Goal: Obtain resource: Download file/media

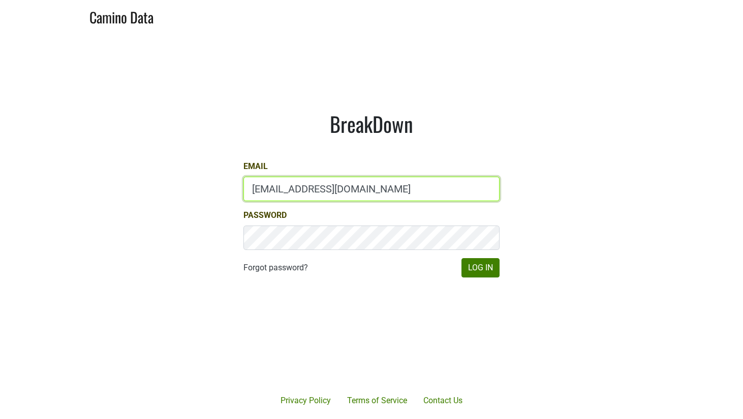
click at [356, 190] on input "sales@brickandmortarwines.com" at bounding box center [372, 188] width 256 height 24
type input "anne@poewines.com"
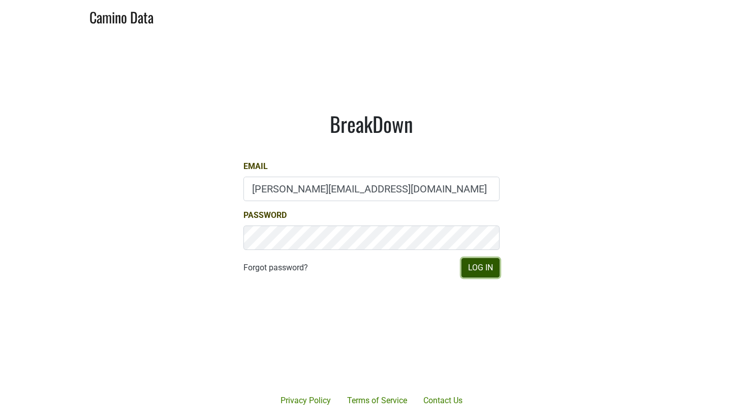
click at [475, 270] on button "Log In" at bounding box center [481, 267] width 38 height 19
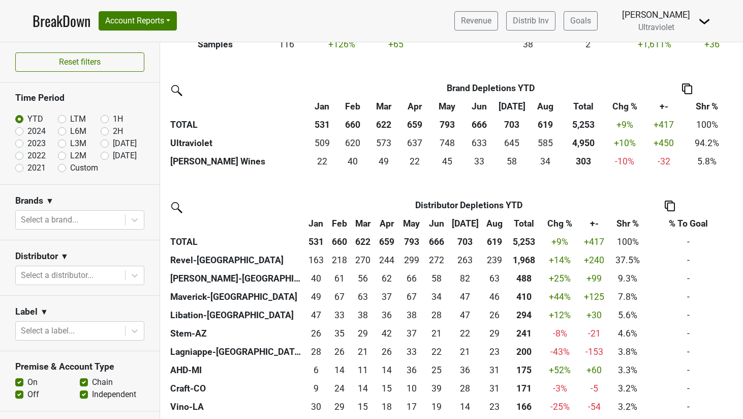
scroll to position [255, 0]
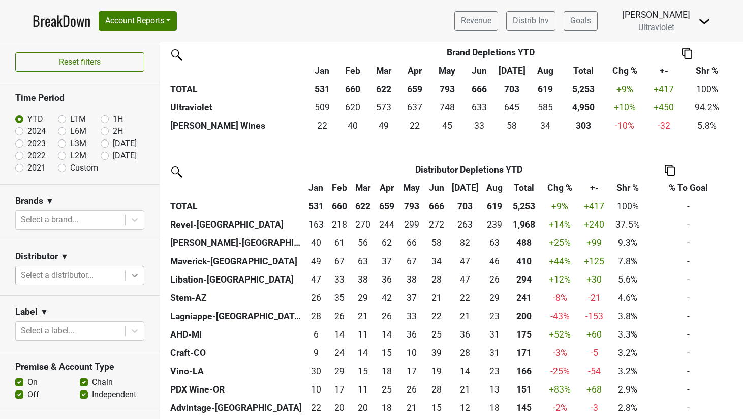
click at [130, 273] on icon at bounding box center [135, 275] width 10 height 10
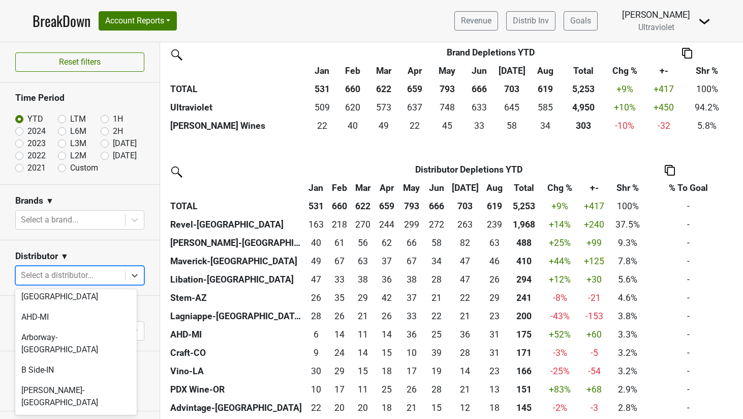
scroll to position [0, 0]
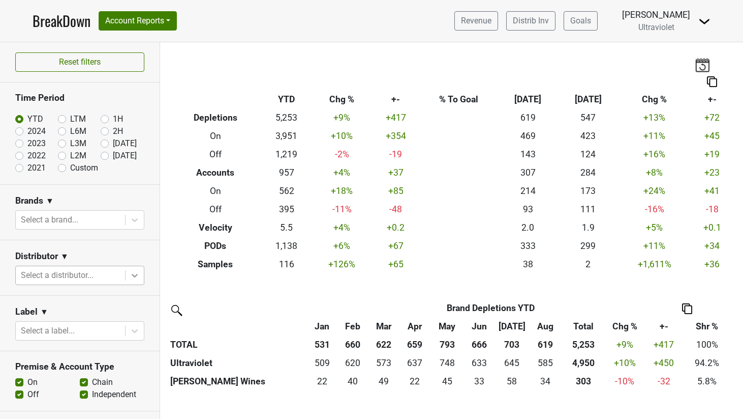
click at [130, 276] on icon at bounding box center [135, 275] width 10 height 10
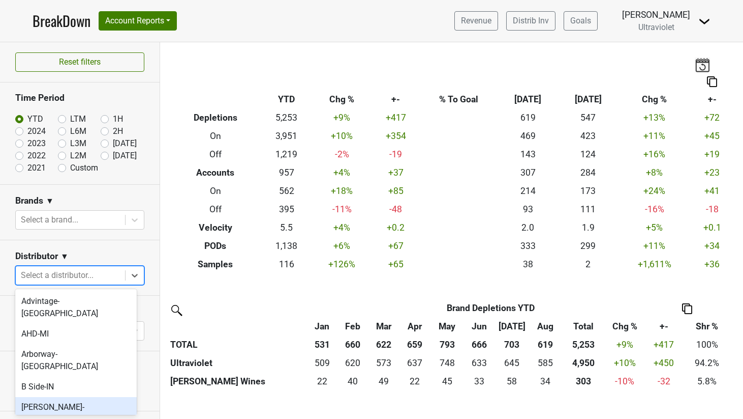
click at [87, 397] on div "[PERSON_NAME]-[GEOGRAPHIC_DATA]" at bounding box center [76, 413] width 122 height 33
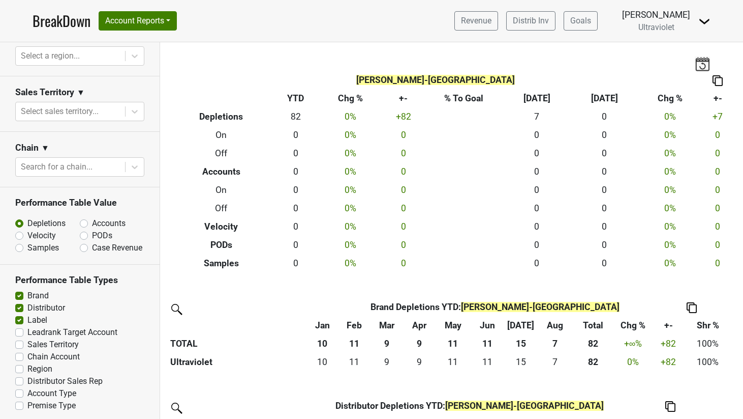
scroll to position [177, 0]
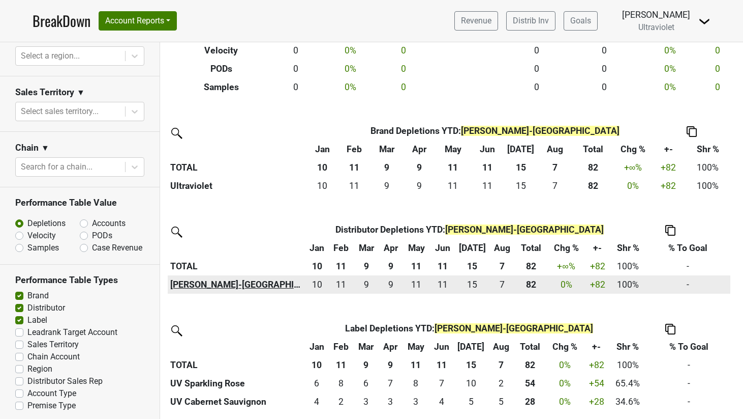
click at [219, 282] on th "[PERSON_NAME]-[GEOGRAPHIC_DATA]" at bounding box center [236, 284] width 137 height 18
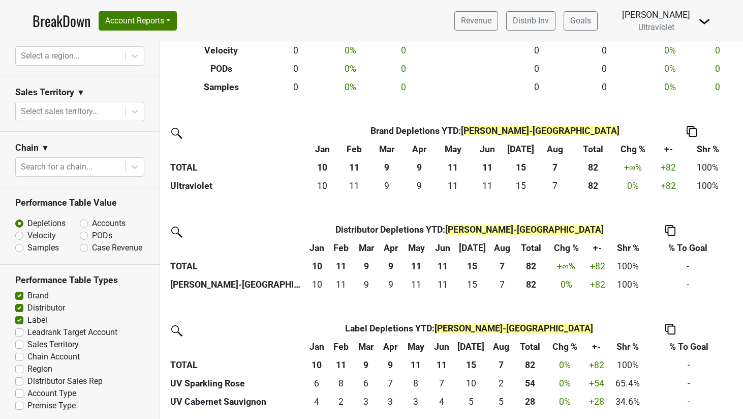
click at [671, 331] on img at bounding box center [671, 328] width 10 height 11
click at [681, 279] on div "Copy as Image" at bounding box center [668, 280] width 52 height 15
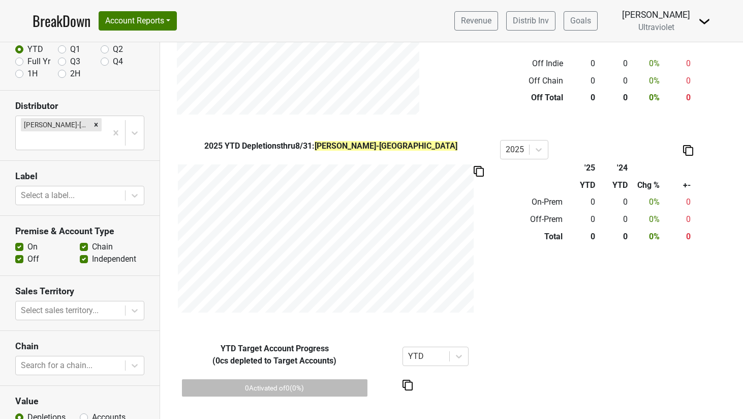
scroll to position [116, 0]
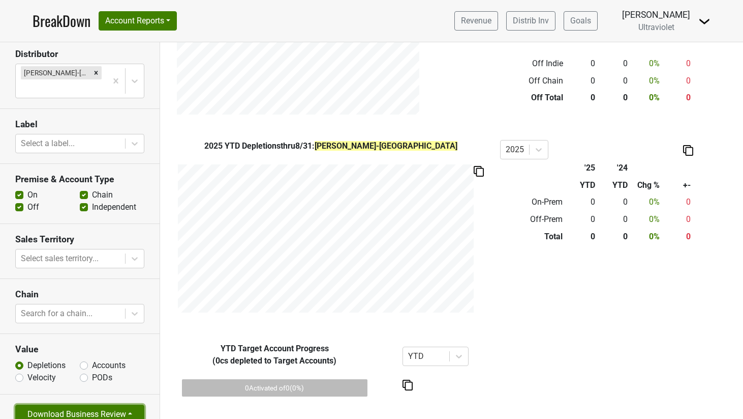
click at [91, 404] on button "Download Business Review" at bounding box center [79, 413] width 129 height 19
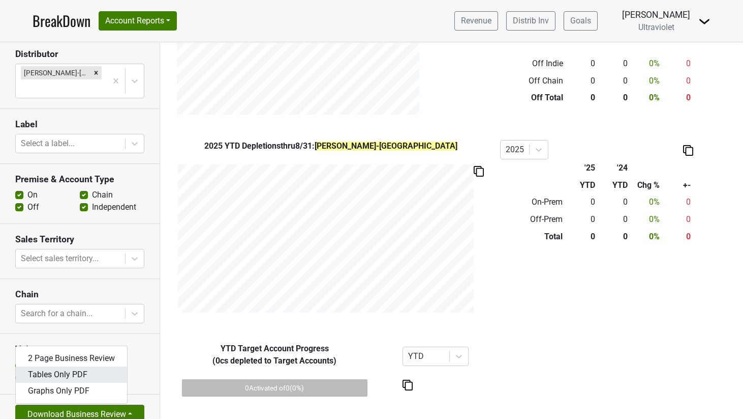
click at [75, 366] on link "Tables Only PDF" at bounding box center [71, 374] width 111 height 16
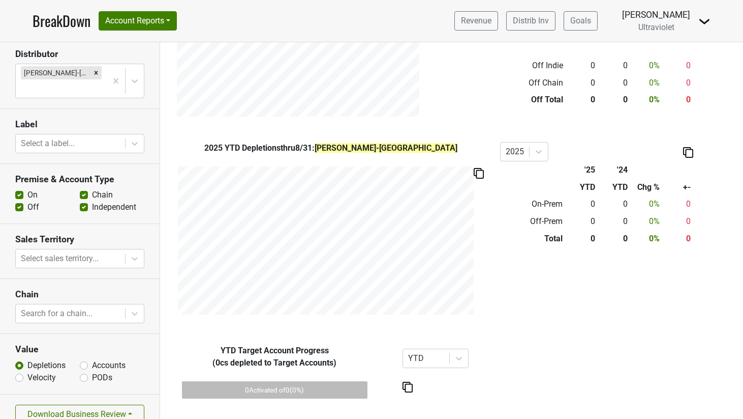
scroll to position [0, 0]
